Goal: Task Accomplishment & Management: Use online tool/utility

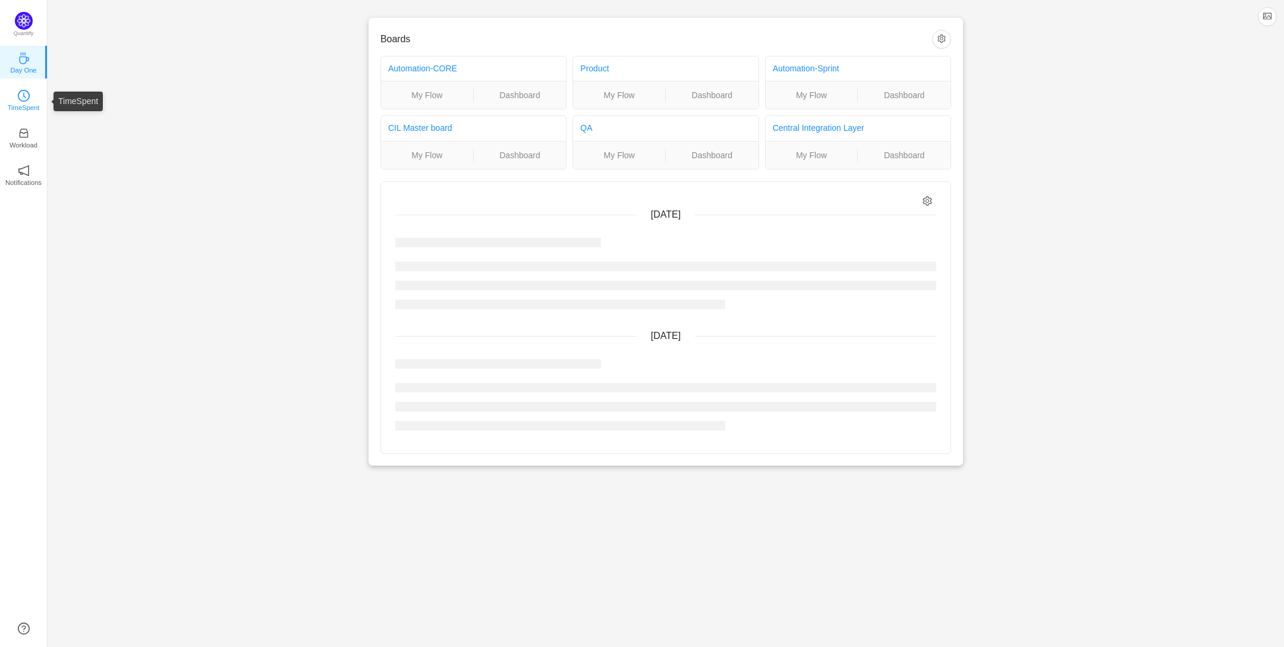
click at [30, 103] on p "TimeSpent" at bounding box center [24, 107] width 32 height 11
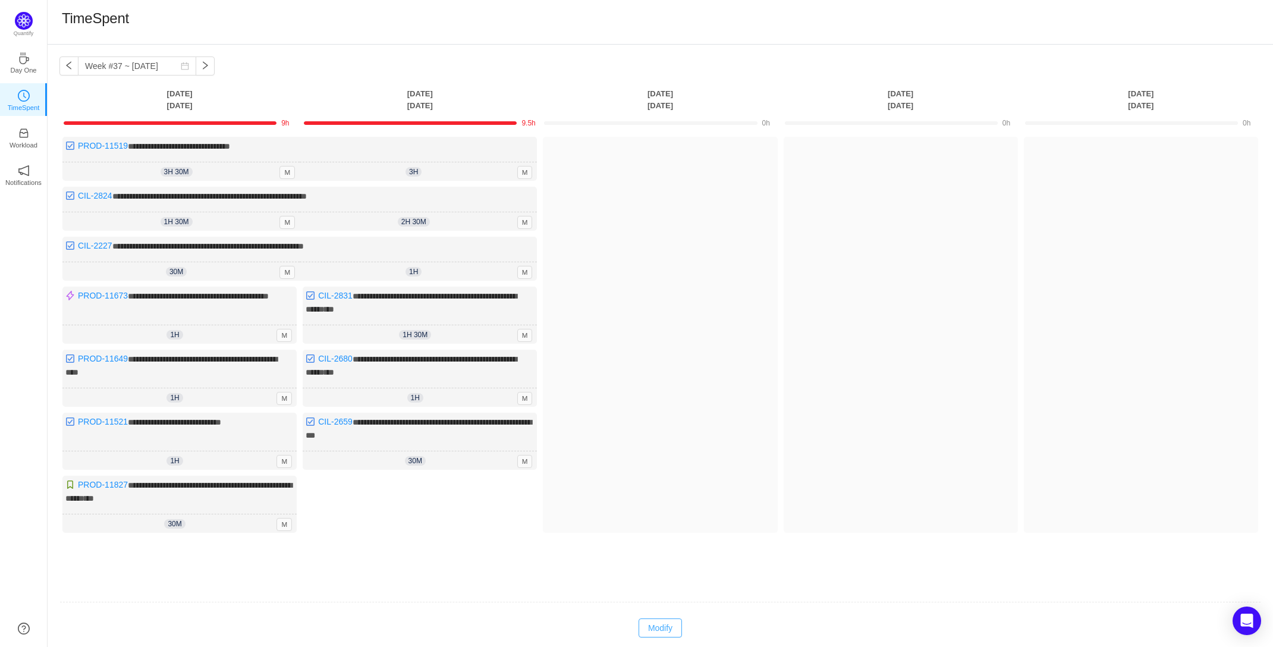
click at [672, 619] on button "Modify" at bounding box center [659, 627] width 43 height 19
click at [413, 489] on button "Log Time" at bounding box center [410, 493] width 66 height 19
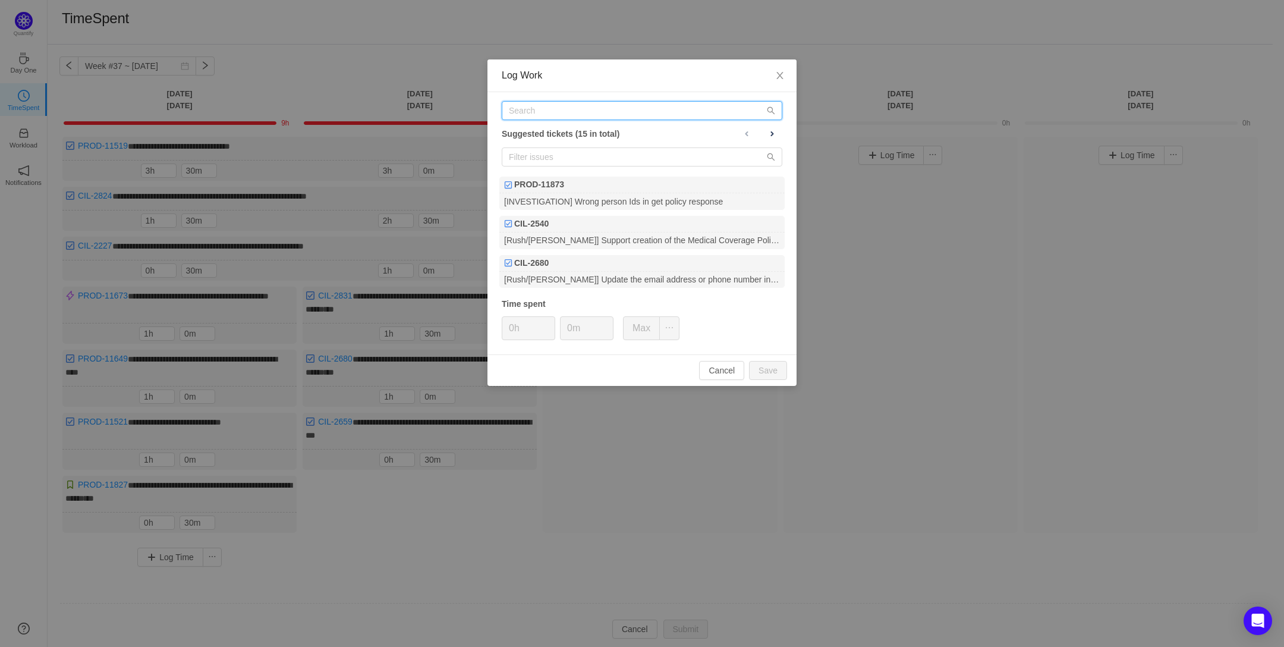
click at [533, 118] on input "text" at bounding box center [642, 110] width 281 height 19
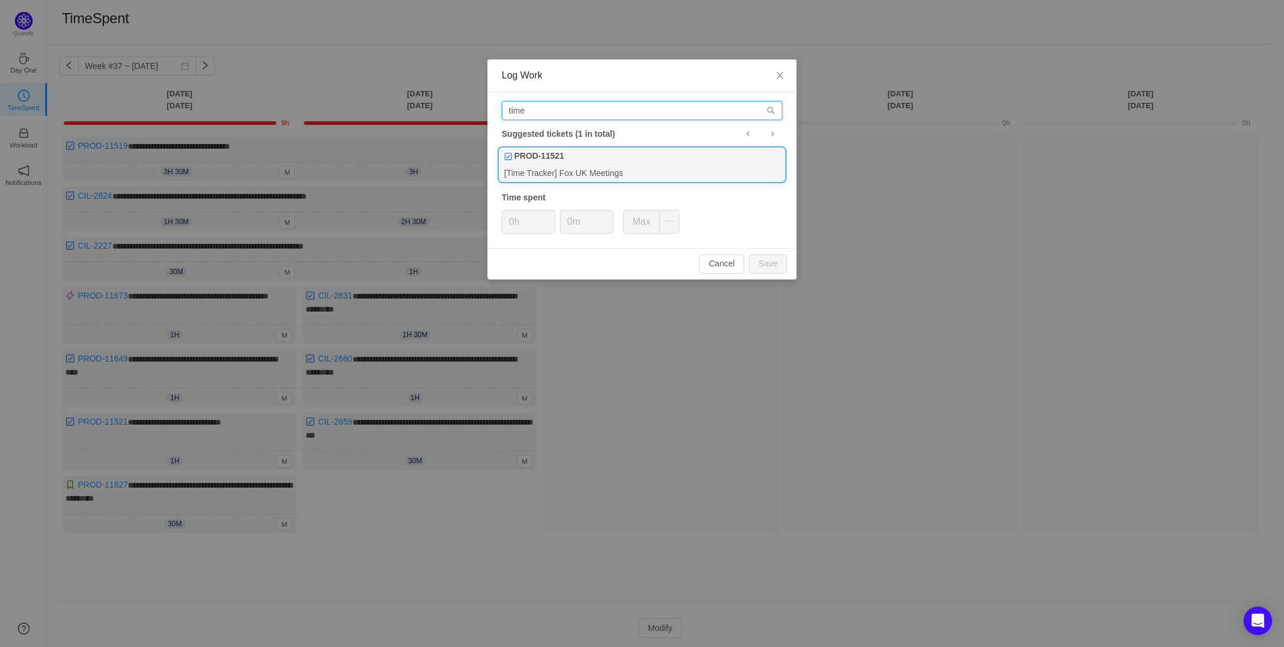
type input "time"
click at [591, 162] on div "PROD-11521" at bounding box center [641, 156] width 285 height 17
click at [566, 221] on input "0m" at bounding box center [586, 221] width 52 height 23
click at [768, 260] on button "Save" at bounding box center [768, 263] width 38 height 19
type input "0m"
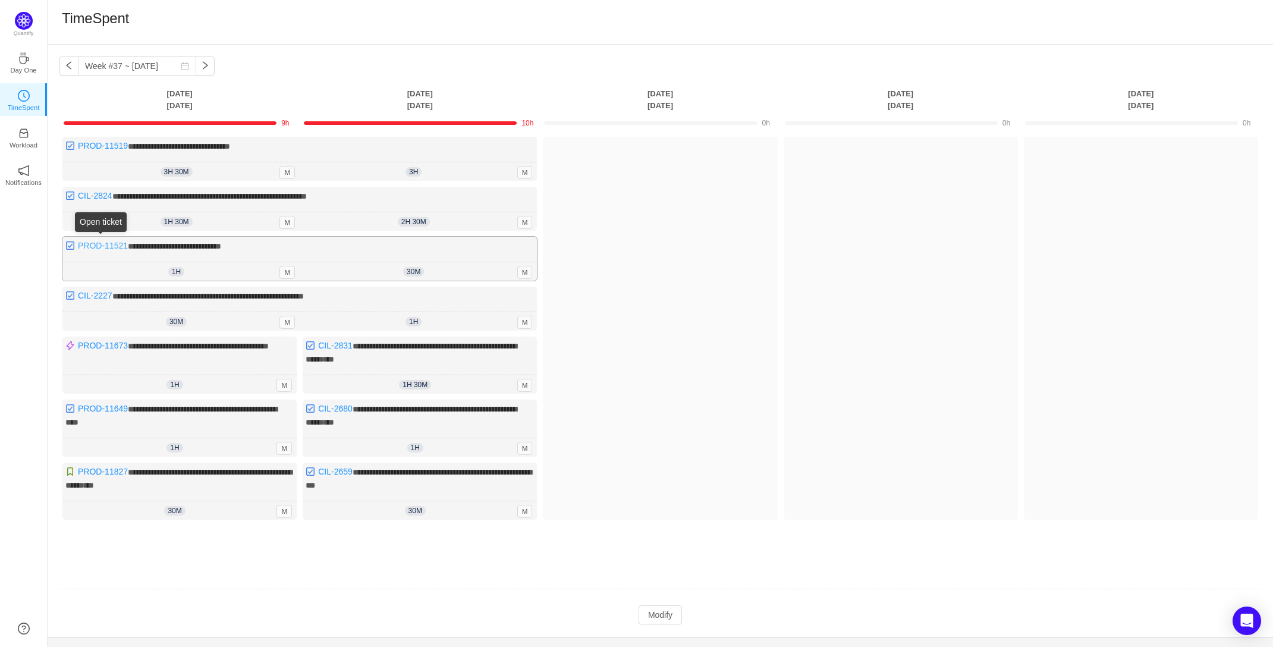
click at [101, 241] on link "PROD-11521" at bounding box center [103, 246] width 50 height 10
